Goal: Check status: Check status

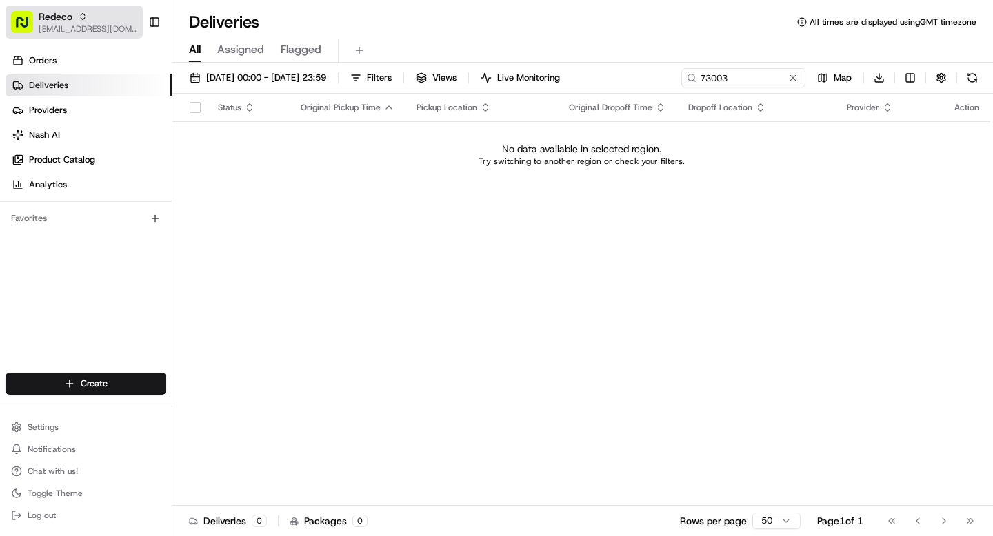
click at [60, 17] on span "Redeco" at bounding box center [56, 17] width 34 height 14
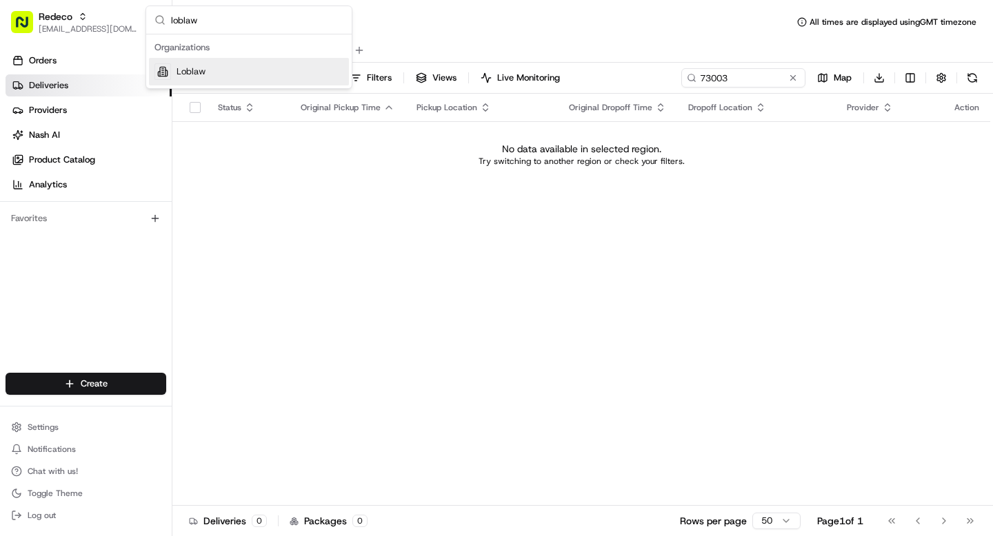
type input "loblaw"
click at [220, 76] on div "Loblaw" at bounding box center [249, 72] width 200 height 28
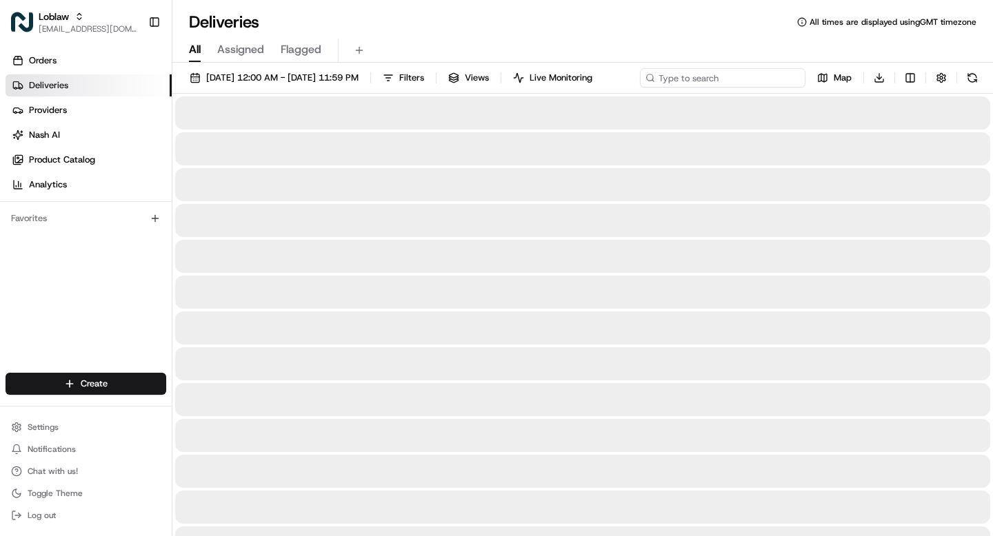
click at [739, 77] on div "Aug 1 2025 12:00 AM - Aug 31 2025 11:59 PM Filters Views Live Monitoring Map Do…" at bounding box center [582, 81] width 821 height 26
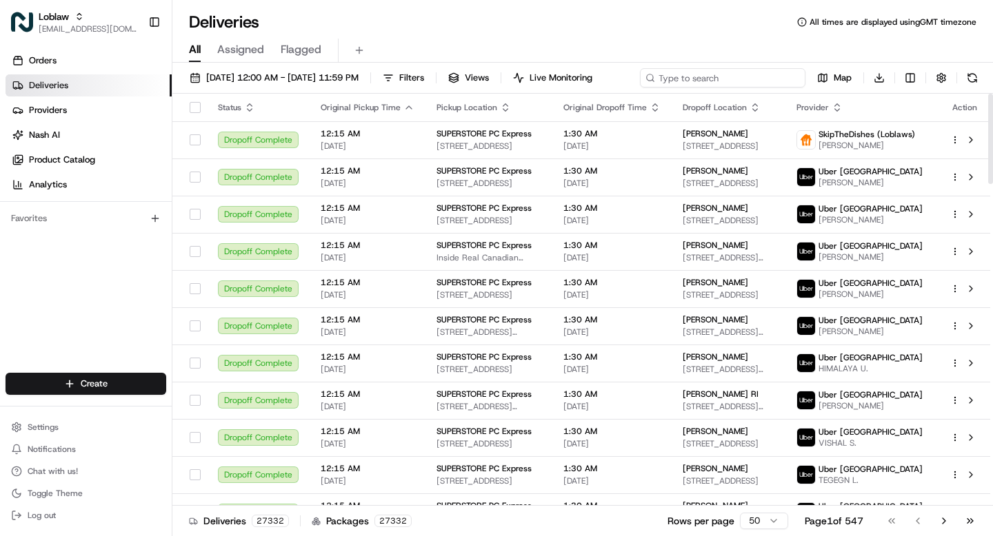
paste input "Dominion Main Highway - General Delivery, Main St, Bay Roberts, NL A0A 1G0, Can…"
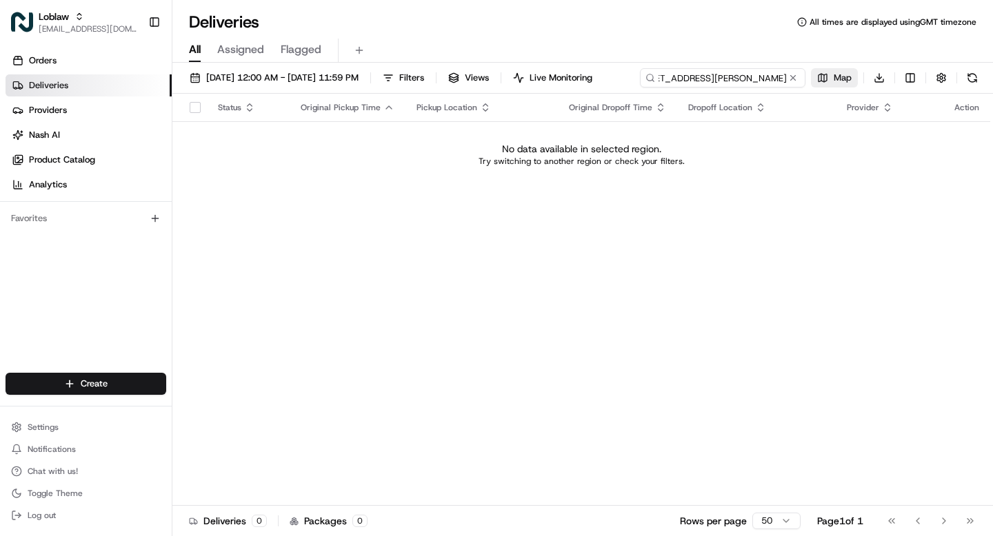
drag, startPoint x: 242, startPoint y: 103, endPoint x: 392, endPoint y: 105, distance: 149.6
click at [640, 88] on div "Dominion Main Highway - General Delivery, Main St, Bay Roberts, NL A0A 1G0, Can…" at bounding box center [811, 77] width 342 height 19
drag, startPoint x: 239, startPoint y: 105, endPoint x: 182, endPoint y: 105, distance: 56.5
click at [181, 94] on div "Aug 1 2025 12:00 AM - Aug 31 2025 11:59 PM Filters Views Live Monitoring Domini…" at bounding box center [582, 81] width 821 height 26
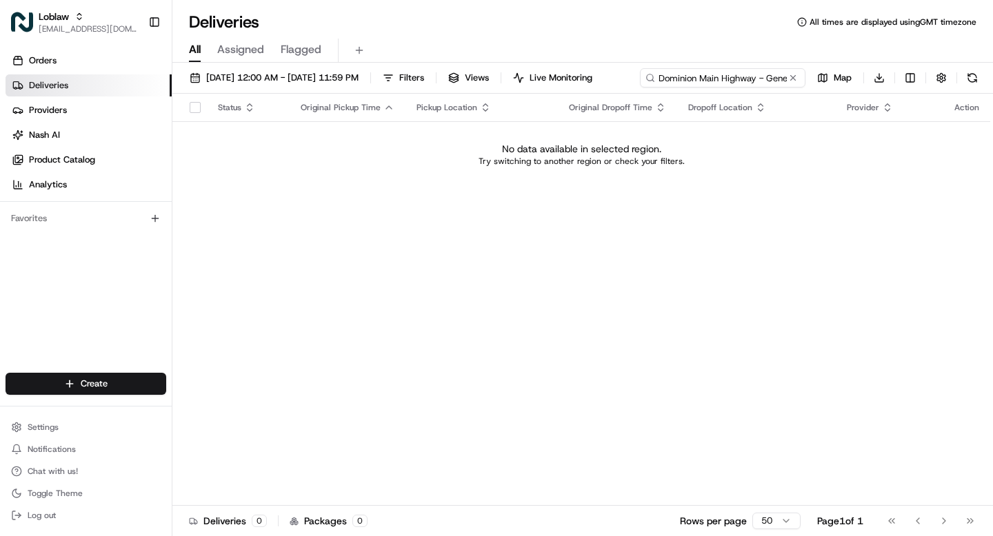
click at [640, 88] on input "Dominion Main Highway - General Delivery, Main St, Bay Roberts," at bounding box center [722, 77] width 165 height 19
drag, startPoint x: 302, startPoint y: 99, endPoint x: 468, endPoint y: 136, distance: 170.1
click at [468, 136] on div "Aug 1 2025 12:00 AM - Aug 31 2025 11:59 PM Filters Views Live Monitoring Domini…" at bounding box center [582, 301] width 821 height 476
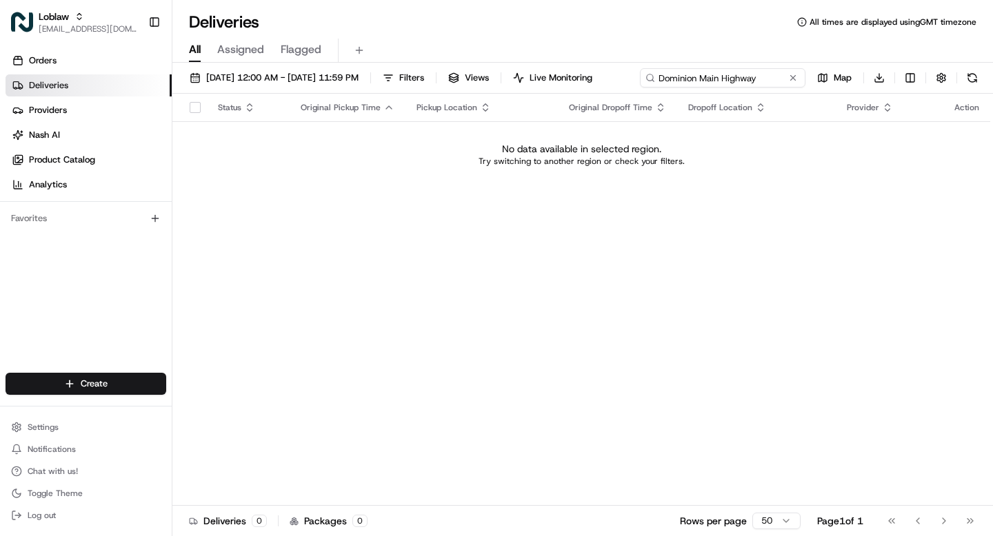
drag, startPoint x: 243, startPoint y: 107, endPoint x: 315, endPoint y: 106, distance: 72.4
click at [640, 88] on input "Dominion Main Highway" at bounding box center [722, 77] width 165 height 19
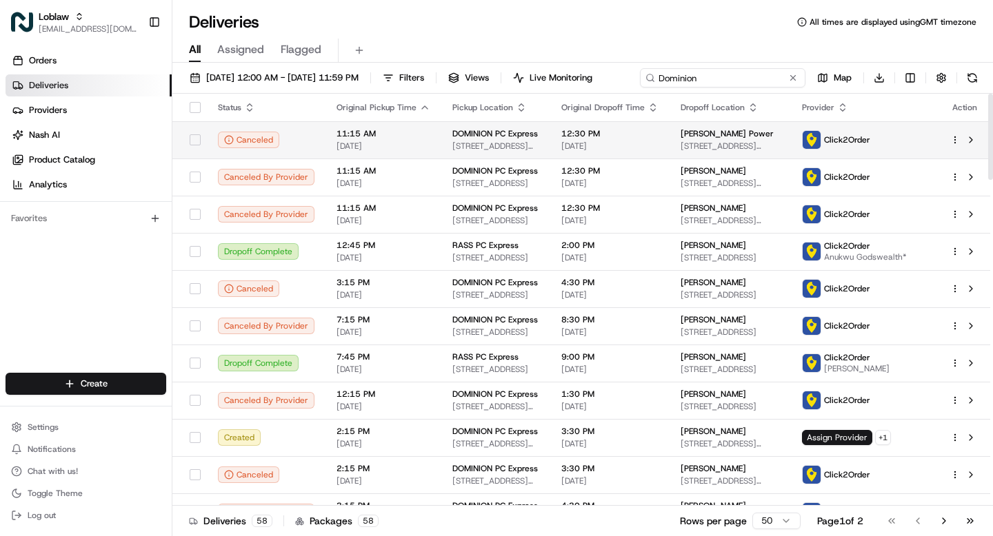
type input "Dominion"
click at [503, 141] on span "[STREET_ADDRESS][PERSON_NAME]" at bounding box center [495, 146] width 87 height 11
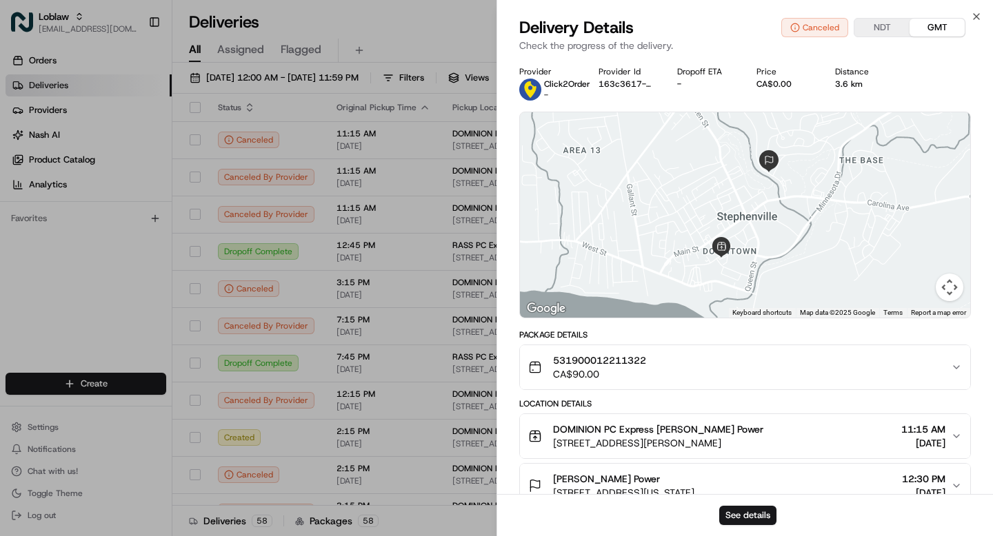
click at [812, 432] on div "DOMINION PC Express Beryl Power 62 Prince Rupert Dr, Stephenville, NL A2N 3W7, …" at bounding box center [739, 437] width 423 height 28
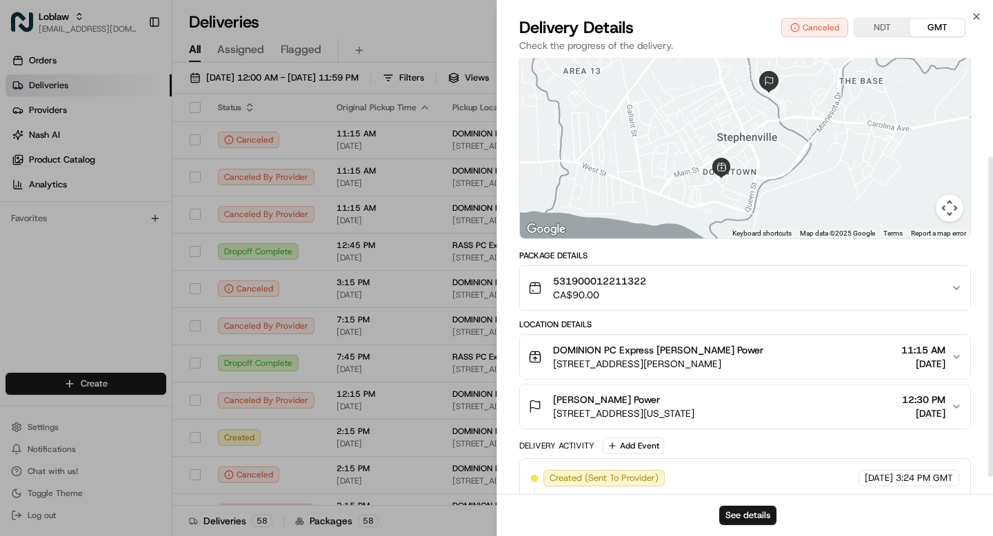
scroll to position [158, 0]
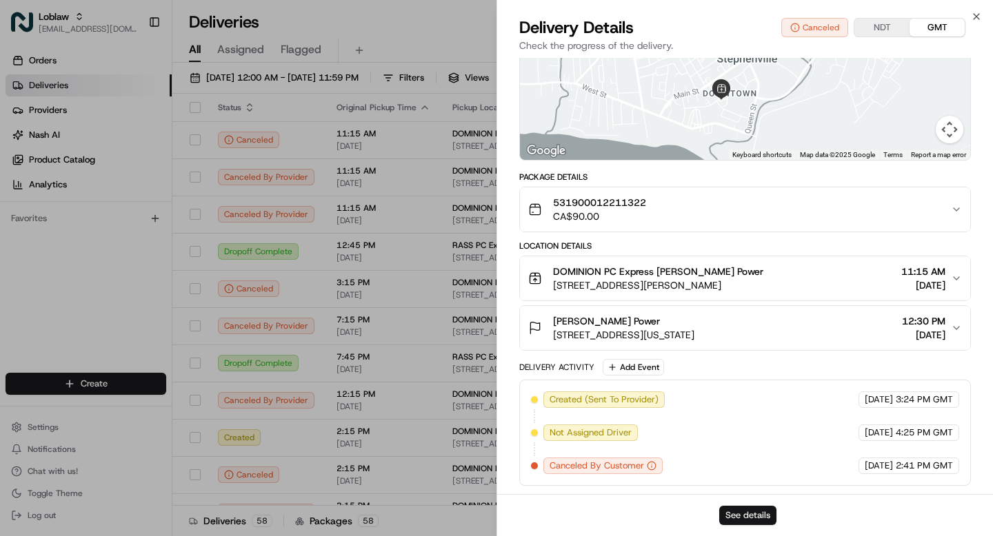
click at [757, 512] on button "See details" at bounding box center [747, 515] width 57 height 19
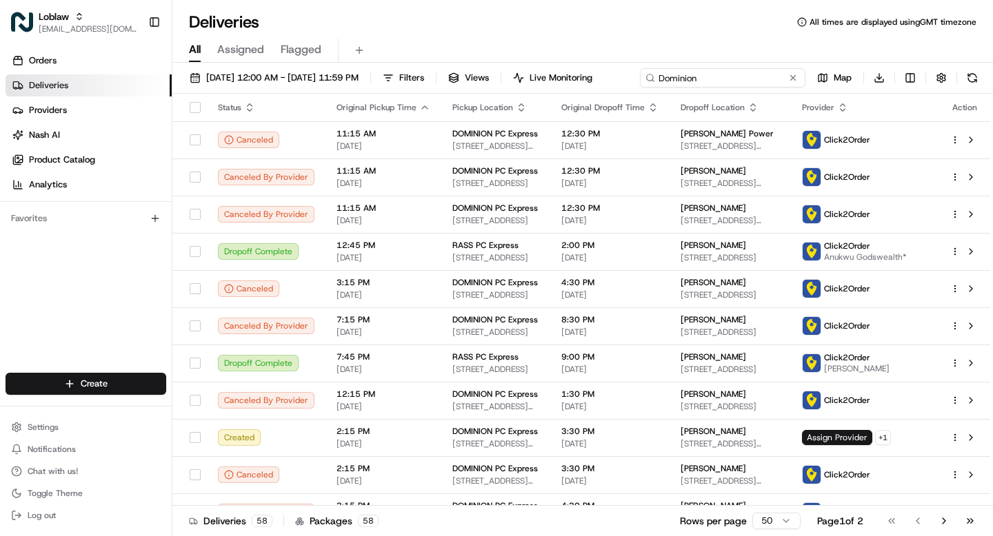
click at [715, 79] on div "Aug 1 2025 12:00 AM - Aug 31 2025 11:59 PM Filters Views Live Monitoring Domini…" at bounding box center [582, 81] width 821 height 26
click at [794, 77] on button at bounding box center [793, 78] width 14 height 14
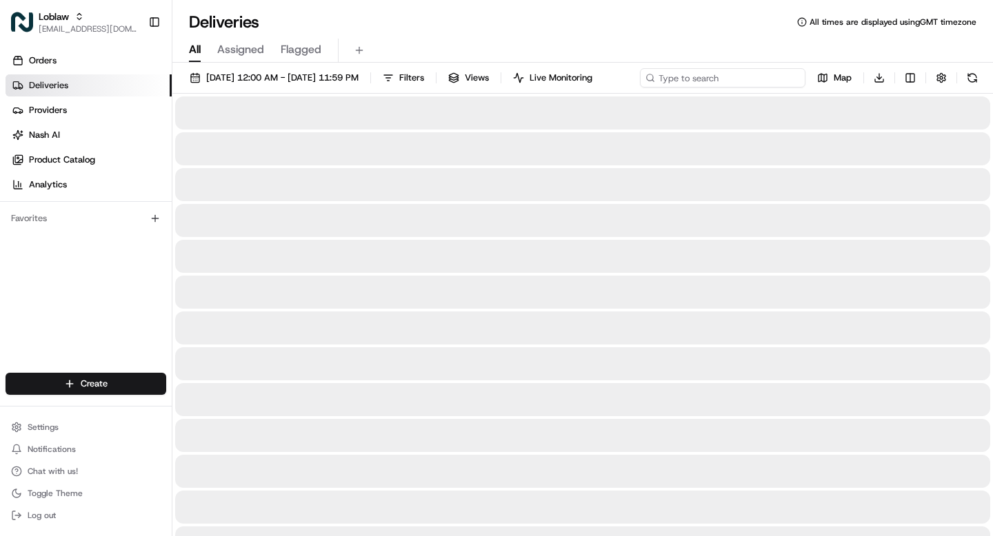
click at [756, 77] on div "Aug 1 2025 12:00 AM - Aug 31 2025 11:59 PM Filters Views Live Monitoring Map Do…" at bounding box center [582, 81] width 821 height 26
paste input "531900012818167"
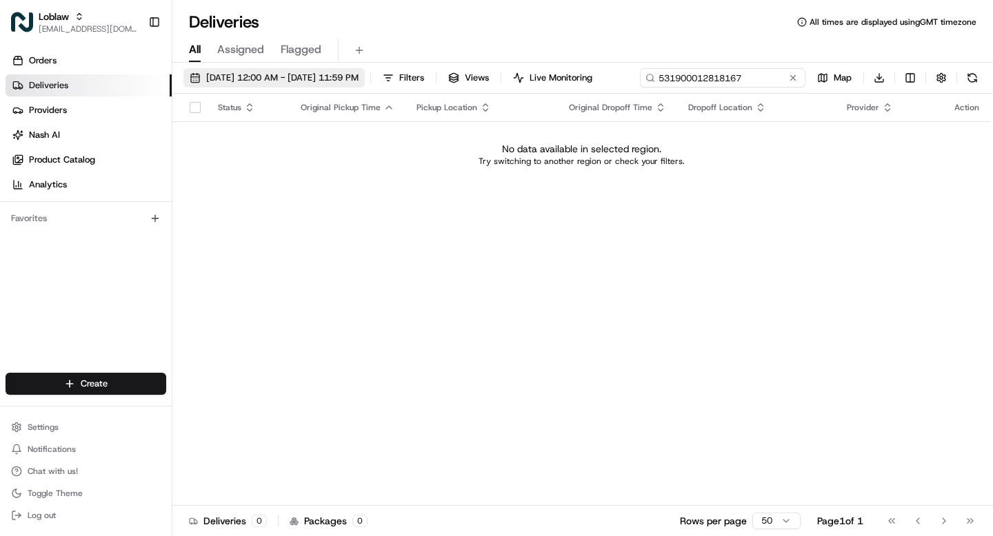
type input "531900012818167"
click at [239, 76] on span "Aug 1 2025 12:00 AM - Aug 31 2025 11:59 PM" at bounding box center [282, 78] width 152 height 12
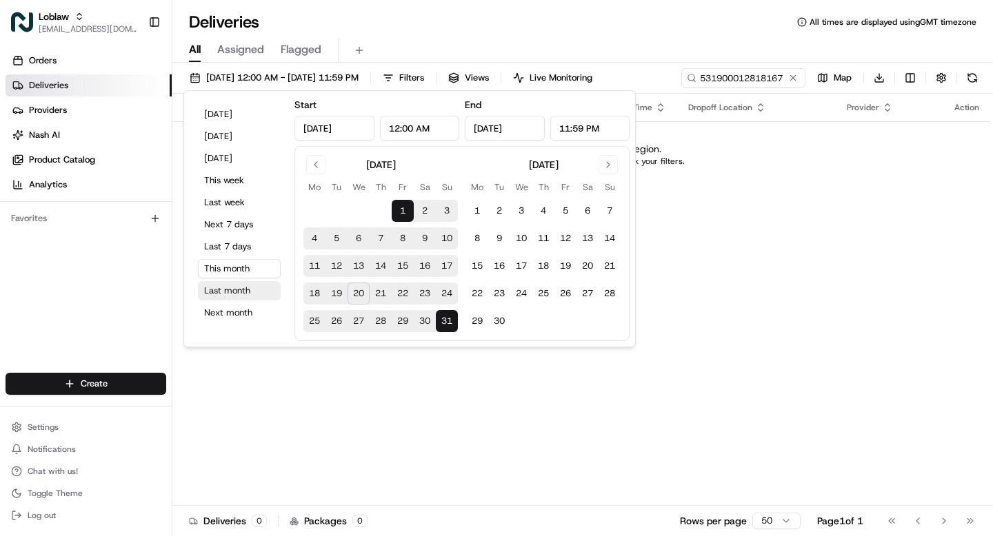
click at [239, 284] on button "Last month" at bounding box center [239, 290] width 83 height 19
type input "Jul 1, 2025"
type input "Jul 31, 2025"
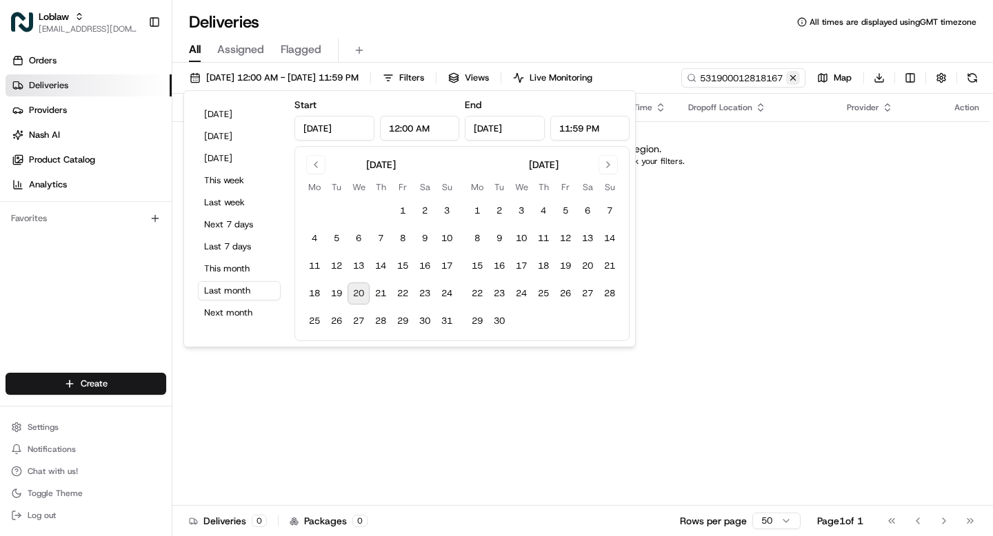
click at [792, 79] on button at bounding box center [793, 78] width 14 height 14
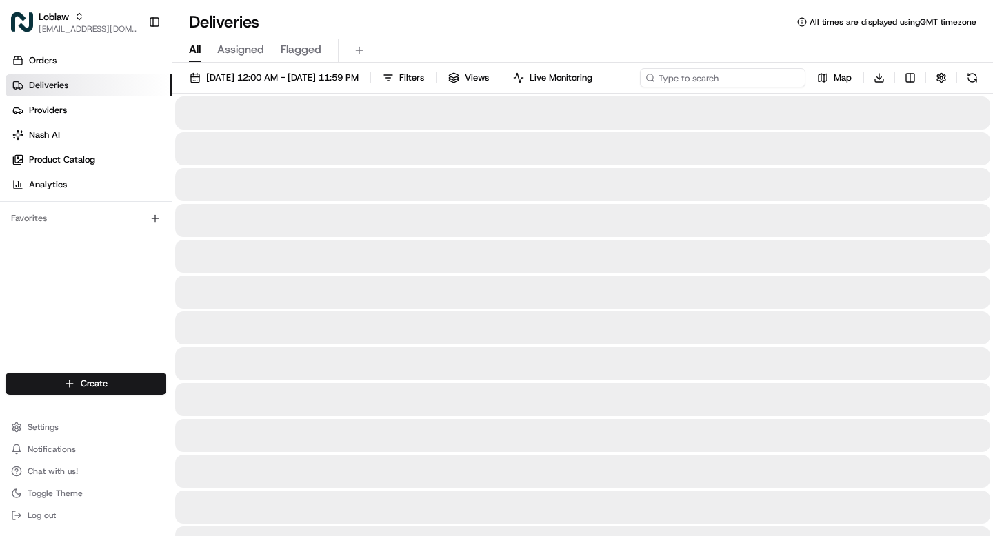
click at [751, 76] on div "Jul 1 2025 12:00 AM - Jul 31 2025 11:59 PM Filters Views Live Monitoring Map Do…" at bounding box center [582, 81] width 821 height 26
paste input "531900012818167"
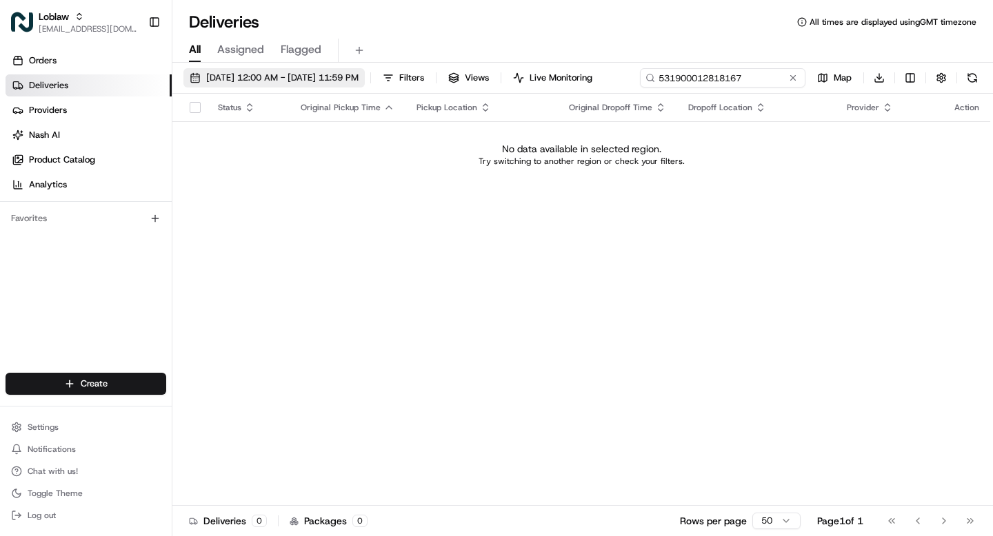
type input "531900012818167"
click at [270, 74] on span "Jul 1 2025 12:00 AM - Jul 31 2025 11:59 PM" at bounding box center [282, 78] width 152 height 12
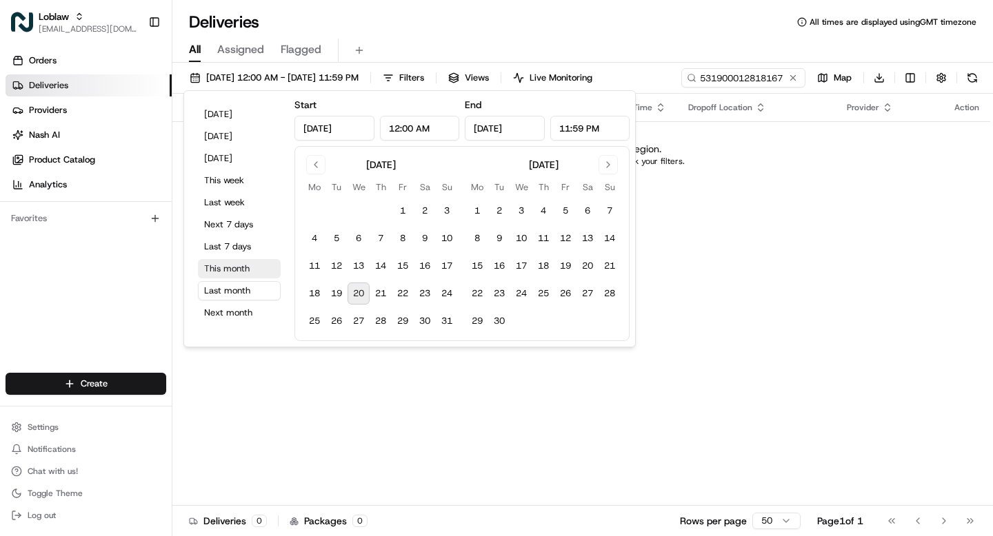
click at [240, 272] on button "This month" at bounding box center [239, 268] width 83 height 19
type input "Aug 1, 2025"
type input "Aug 31, 2025"
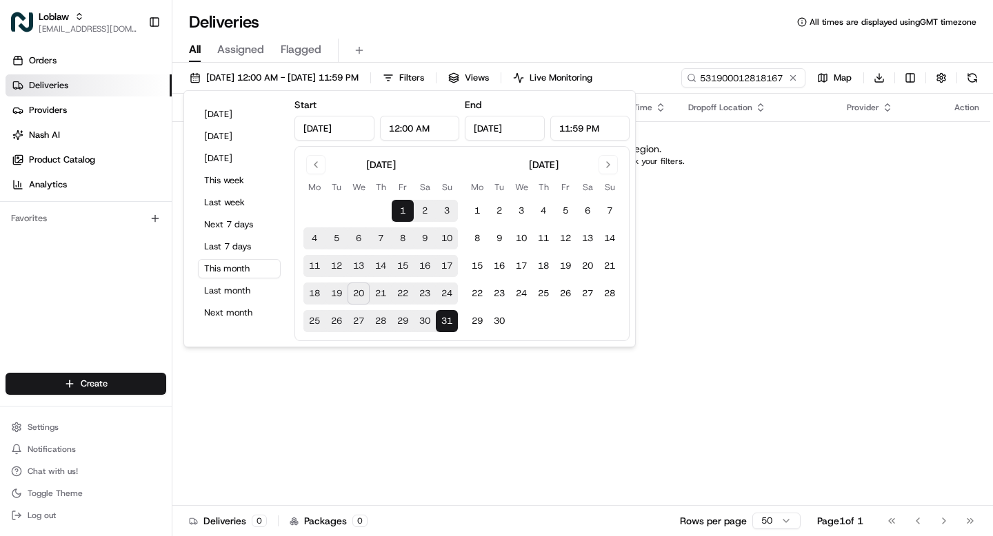
click at [244, 445] on div "Status Original Pickup Time Pickup Location Original Dropoff Time Dropoff Locat…" at bounding box center [581, 300] width 818 height 412
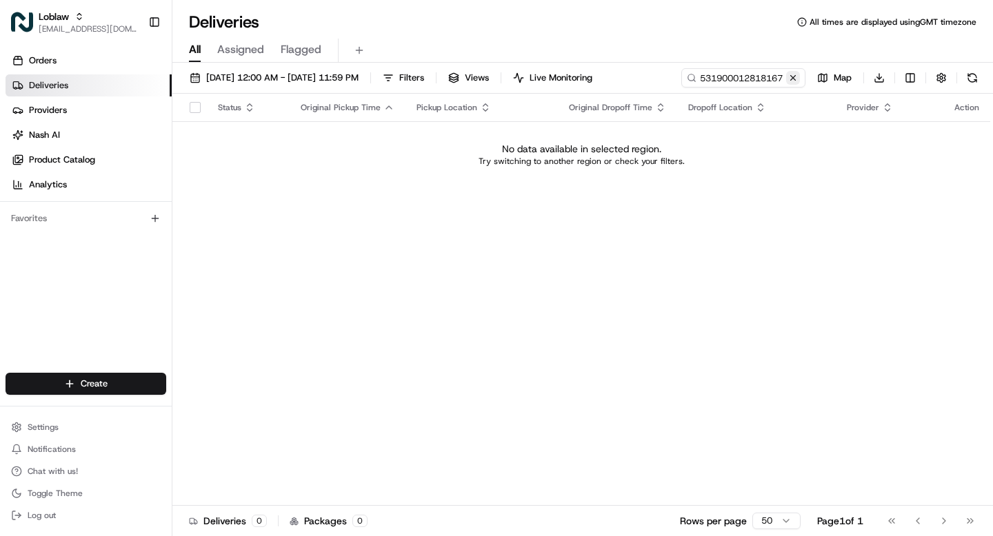
click at [792, 83] on button at bounding box center [793, 78] width 14 height 14
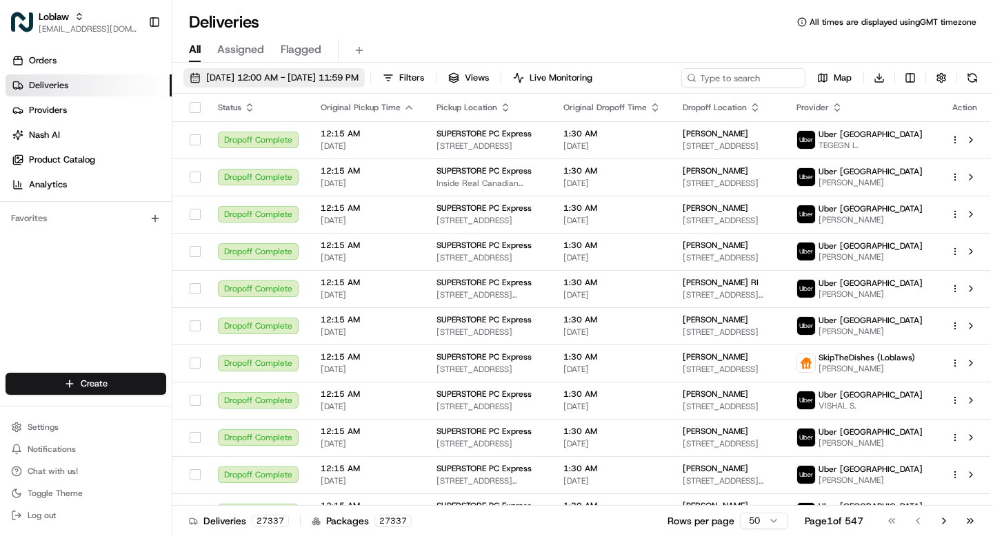
click at [227, 79] on span "Aug 1 2025 12:00 AM - Aug 31 2025 11:59 PM" at bounding box center [282, 78] width 152 height 12
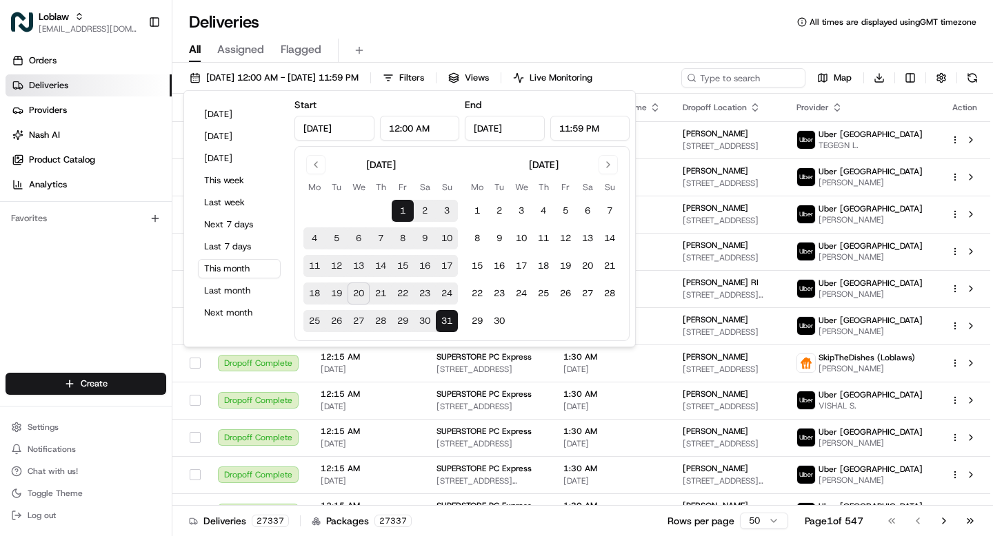
click at [325, 134] on input "Aug 1, 2025" at bounding box center [334, 128] width 80 height 25
click at [325, 130] on input "Aug 1, 2025" at bounding box center [334, 128] width 80 height 25
click at [305, 130] on input "Aug 1, 2025" at bounding box center [334, 128] width 80 height 25
click at [319, 168] on button "Go to previous month" at bounding box center [315, 164] width 19 height 19
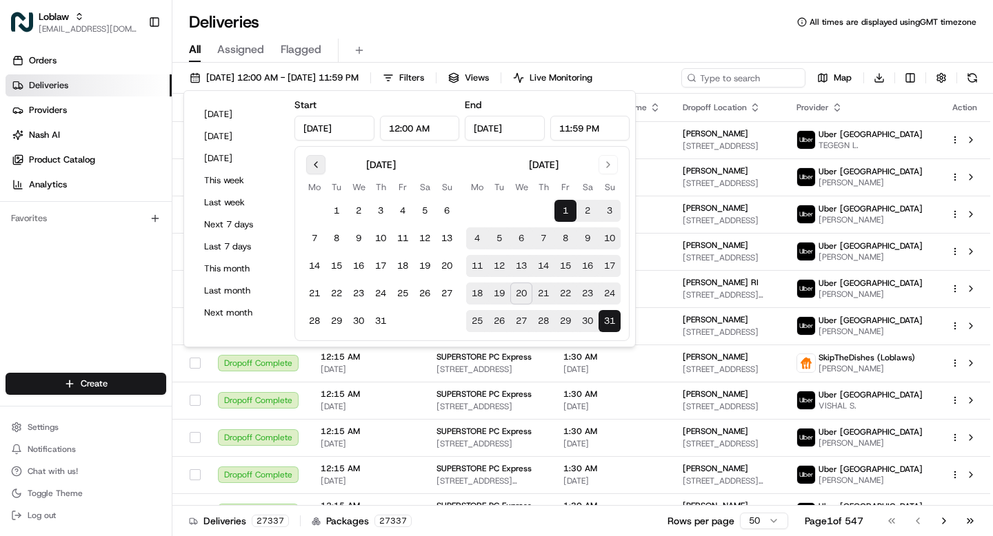
click at [319, 168] on button "Go to previous month" at bounding box center [315, 164] width 19 height 19
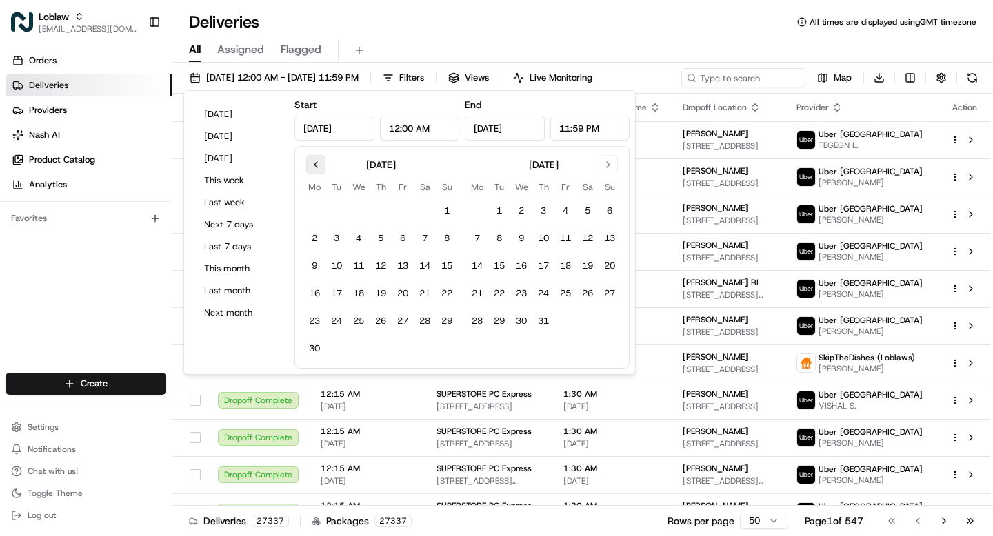
click at [319, 168] on button "Go to previous month" at bounding box center [315, 164] width 19 height 19
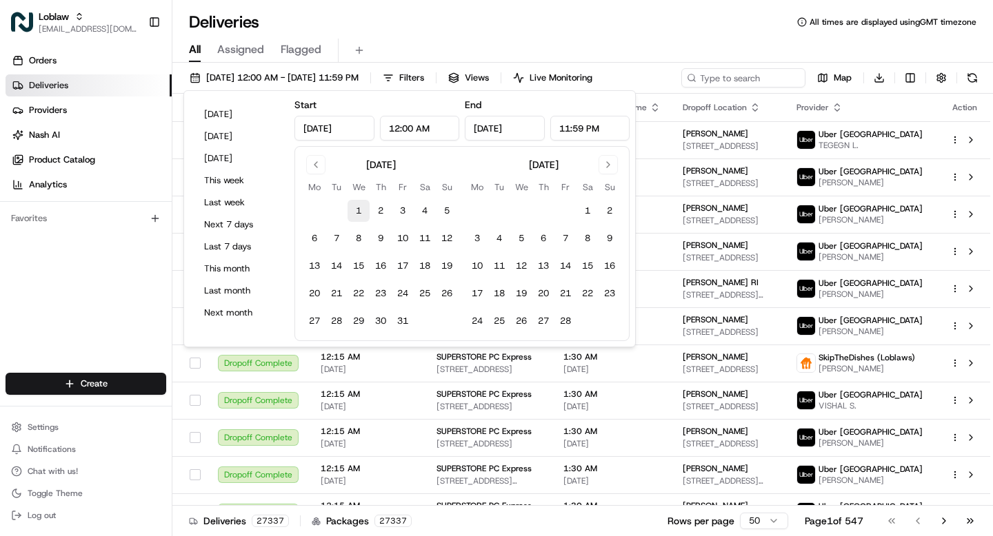
click at [355, 209] on button "1" at bounding box center [359, 211] width 22 height 22
type input "Jan 1, 2025"
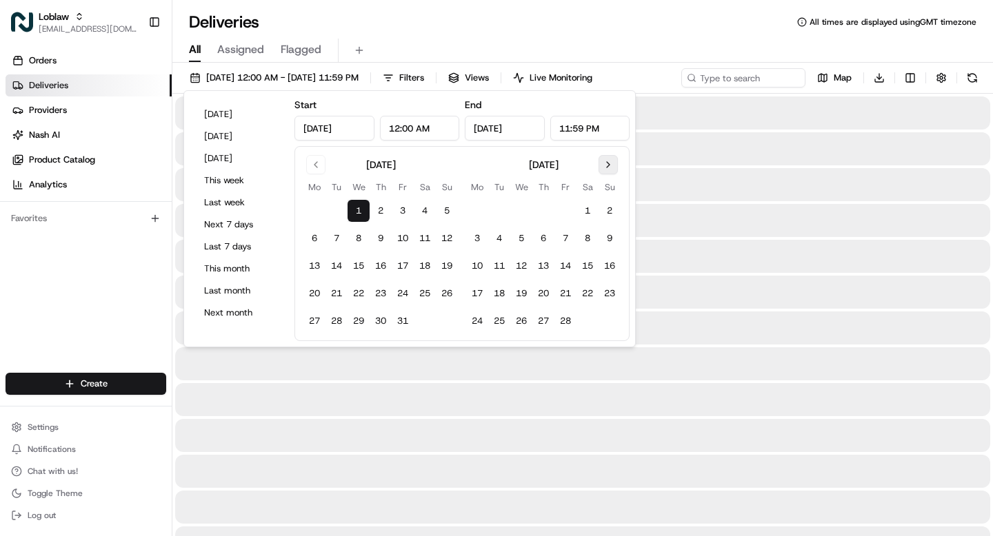
click at [612, 165] on button "Go to next month" at bounding box center [607, 164] width 19 height 19
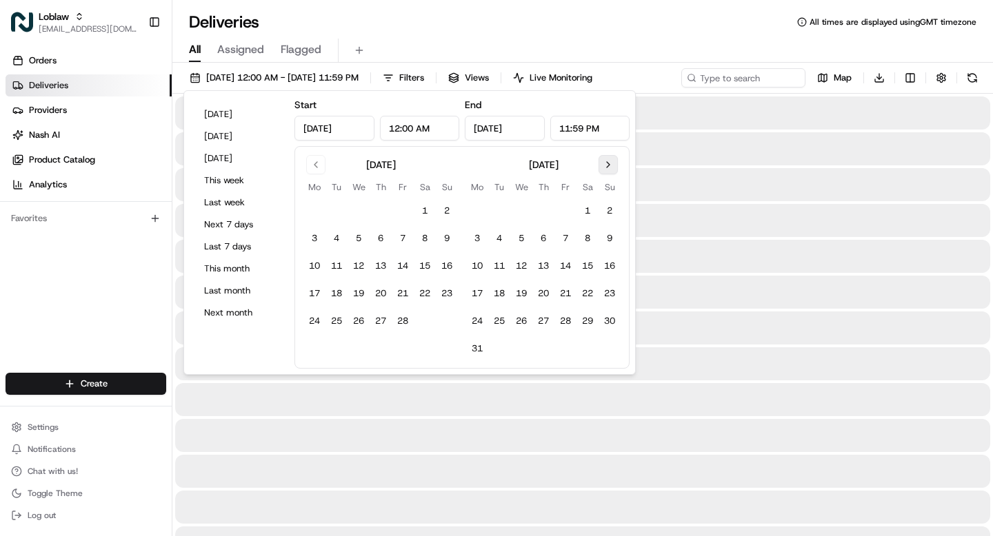
click at [612, 165] on button "Go to next month" at bounding box center [607, 164] width 19 height 19
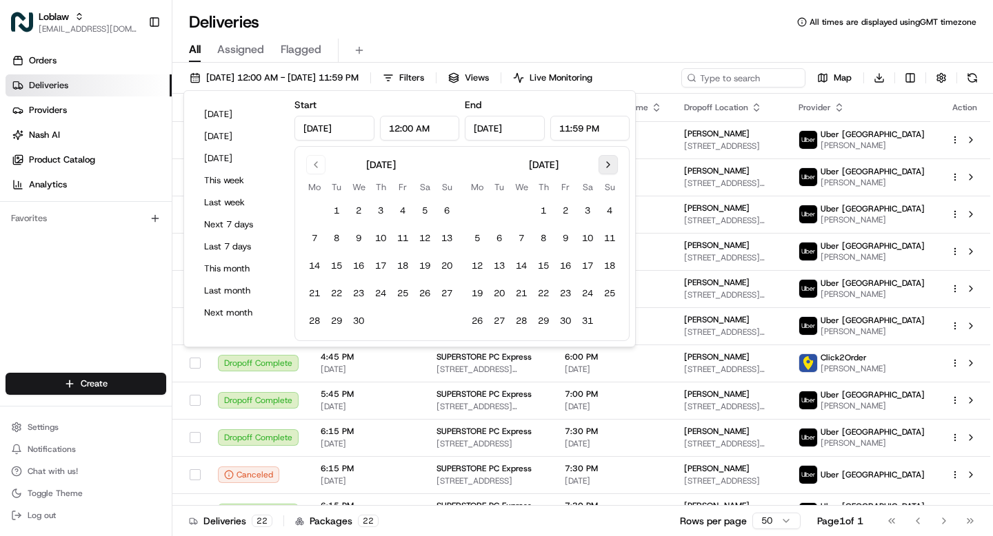
click at [612, 165] on button "Go to next month" at bounding box center [607, 164] width 19 height 19
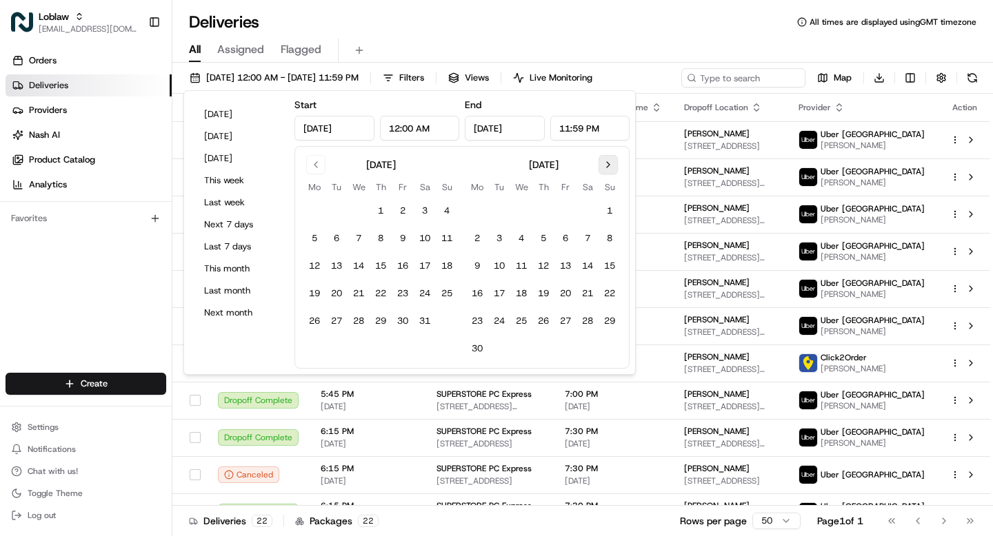
click at [612, 165] on button "Go to next month" at bounding box center [607, 164] width 19 height 19
click at [612, 166] on button "Go to next month" at bounding box center [607, 164] width 19 height 19
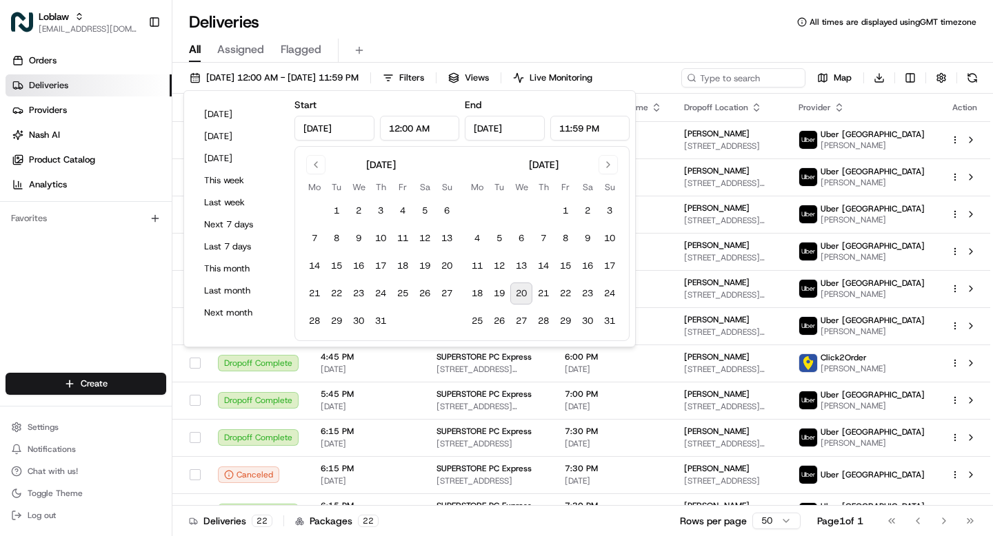
click at [518, 291] on button "20" at bounding box center [521, 294] width 22 height 22
type input "Aug 20, 2025"
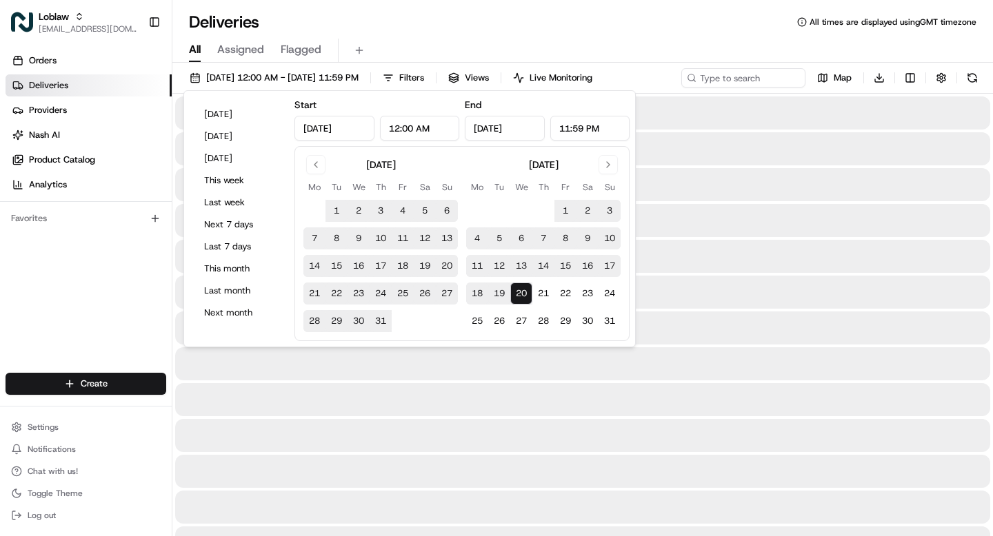
click at [625, 24] on div "Deliveries All times are displayed using GMT timezone" at bounding box center [582, 22] width 821 height 22
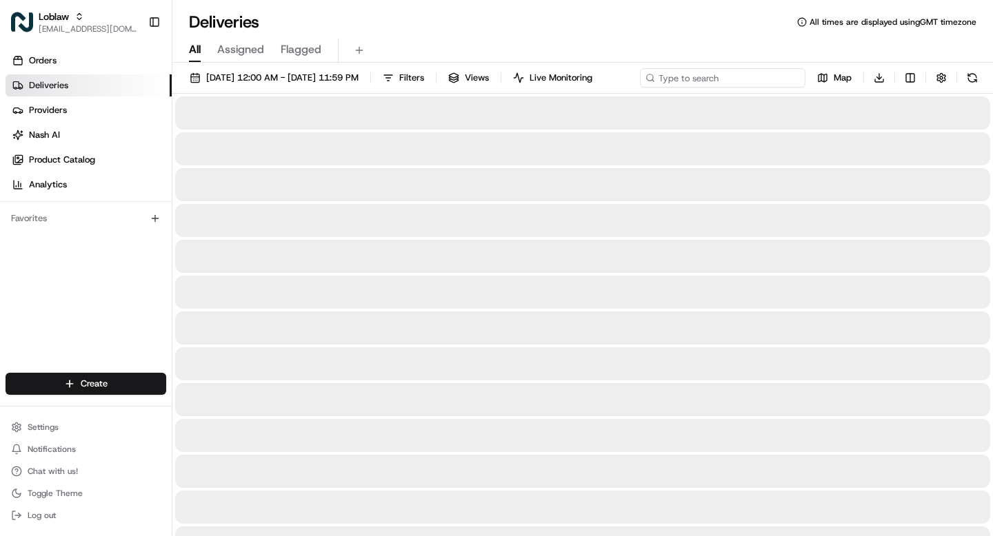
click at [729, 78] on div "Jan 1 2025 12:00 AM - Aug 20 2025 11:59 PM Filters Views Live Monitoring Map Do…" at bounding box center [582, 81] width 821 height 26
paste input "531900012818167"
type input "531900012818167"
